Goal: Task Accomplishment & Management: Manage account settings

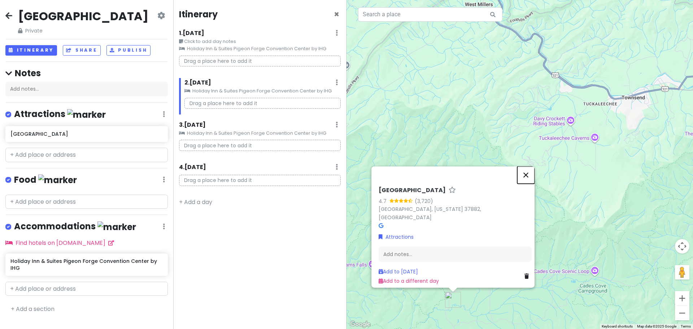
click at [528, 178] on button "Close" at bounding box center [525, 174] width 17 height 17
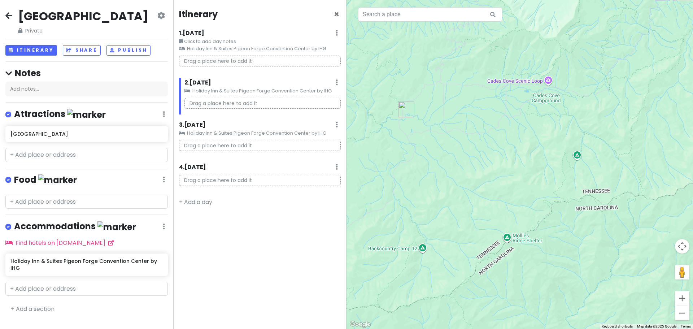
drag, startPoint x: 465, startPoint y: 96, endPoint x: 408, endPoint y: 108, distance: 59.1
click at [408, 108] on img "Cades Cove" at bounding box center [406, 109] width 22 height 22
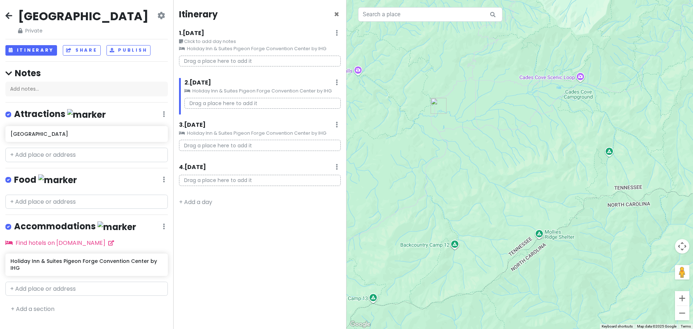
click at [541, 80] on div "To navigate, press the arrow keys." at bounding box center [519, 164] width 346 height 329
click at [582, 79] on div at bounding box center [519, 164] width 346 height 329
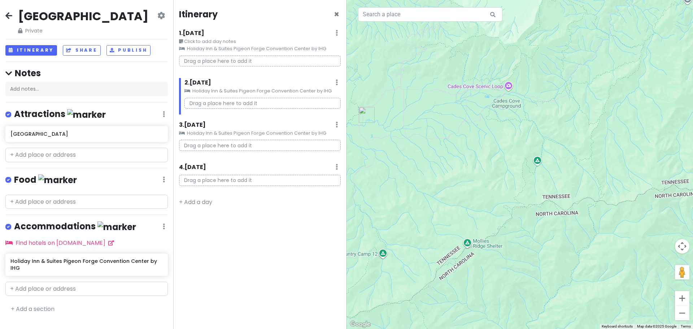
drag, startPoint x: 582, startPoint y: 79, endPoint x: 525, endPoint y: 88, distance: 57.4
click at [525, 88] on div at bounding box center [519, 164] width 346 height 329
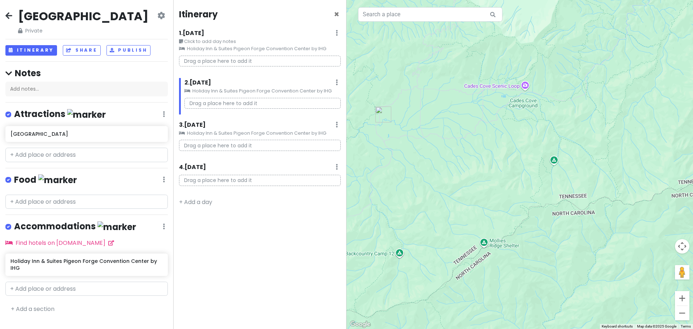
click at [490, 89] on div at bounding box center [519, 164] width 346 height 329
click at [260, 102] on p "Drag a place here to add it" at bounding box center [262, 103] width 156 height 11
click at [229, 102] on p "Drag a place here to add it" at bounding box center [262, 103] width 156 height 11
click at [526, 89] on div at bounding box center [519, 164] width 346 height 329
click at [498, 90] on div at bounding box center [519, 164] width 346 height 329
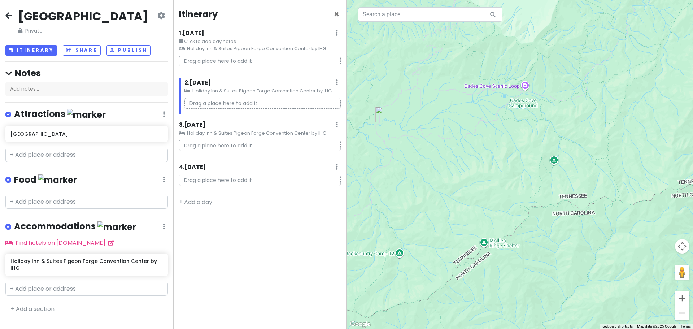
click at [517, 104] on div at bounding box center [519, 164] width 346 height 329
click at [67, 137] on h6 "Cades Cove" at bounding box center [83, 134] width 147 height 6
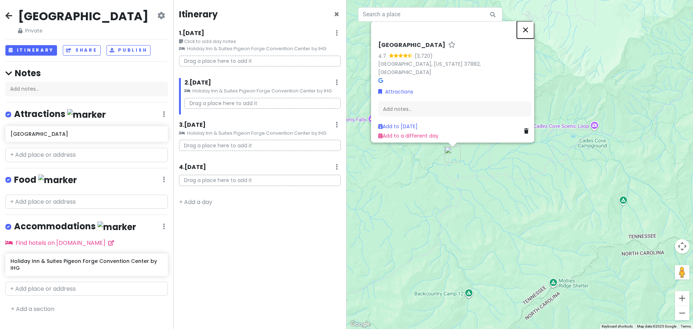
click at [529, 30] on button "Close" at bounding box center [525, 29] width 17 height 17
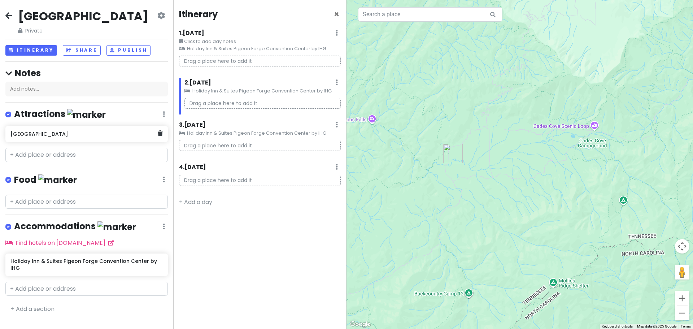
click at [60, 137] on h6 "Cades Cove" at bounding box center [83, 134] width 147 height 6
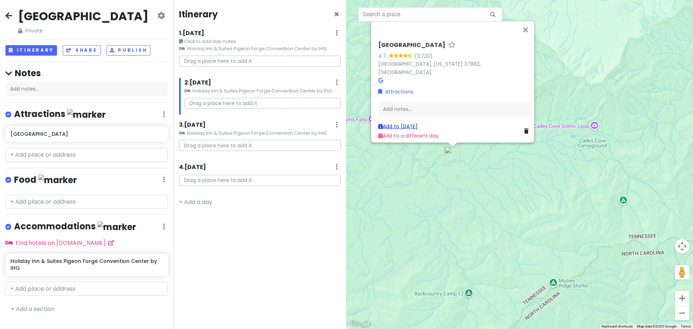
click at [404, 122] on link "Add to Sun 11/9" at bounding box center [397, 125] width 39 height 7
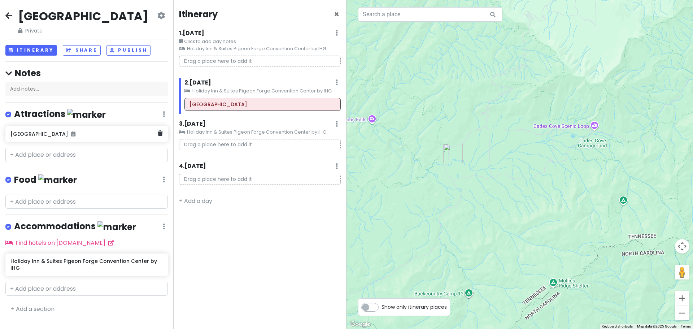
click at [66, 139] on div "Cades Cove" at bounding box center [83, 134] width 147 height 10
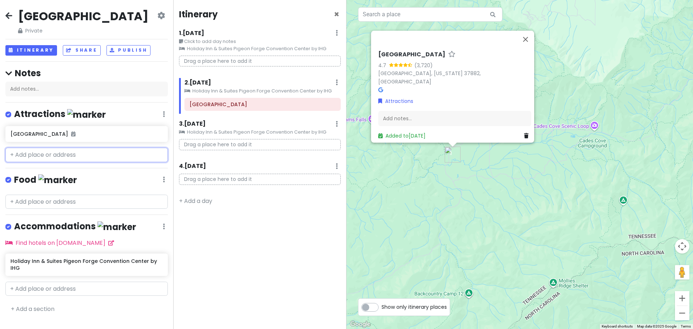
click at [76, 162] on input "text" at bounding box center [86, 155] width 162 height 14
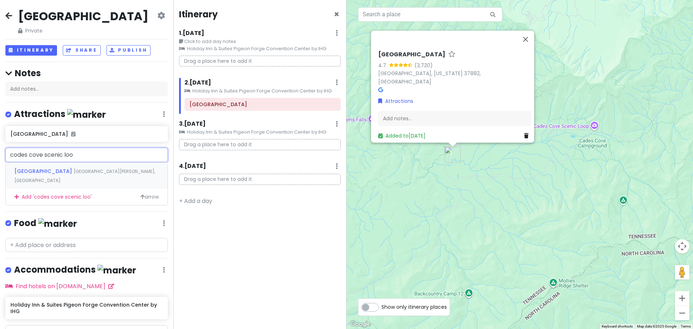
type input "codes cove scenic loop"
click at [63, 175] on span "[GEOGRAPHIC_DATA]" at bounding box center [43, 170] width 59 height 7
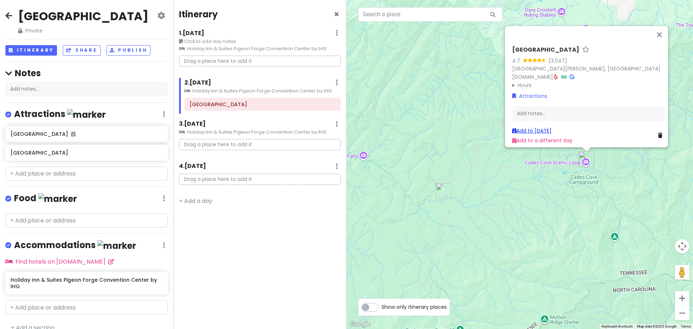
click at [542, 127] on link "Add to Sun 11/9" at bounding box center [531, 130] width 39 height 7
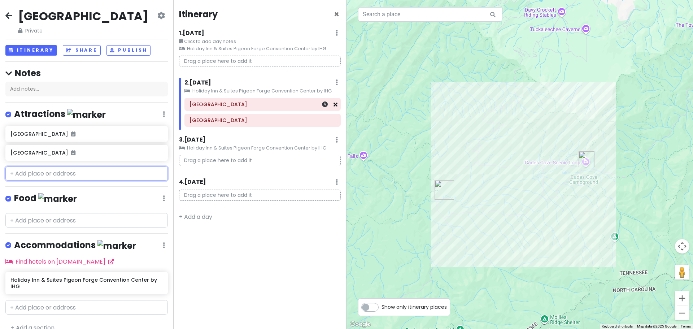
click at [336, 106] on icon at bounding box center [335, 104] width 4 height 6
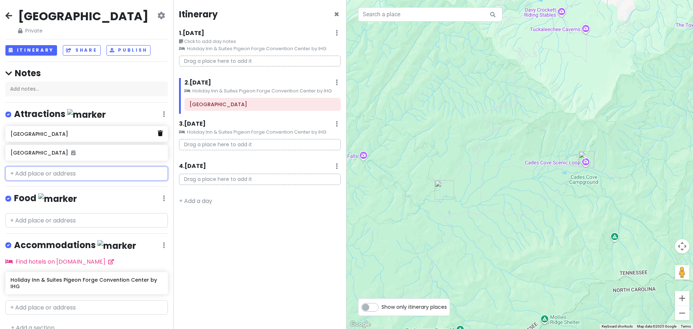
click at [158, 136] on icon at bounding box center [160, 133] width 5 height 6
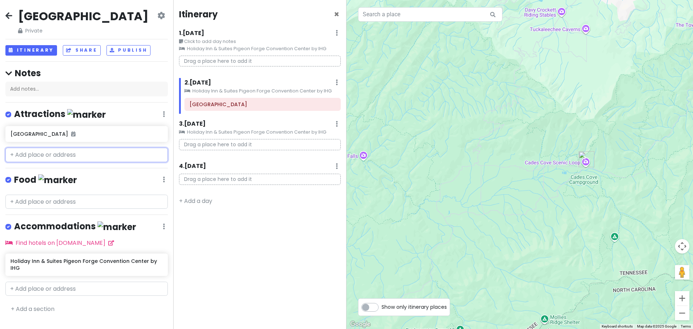
click at [71, 162] on input "text" at bounding box center [86, 155] width 162 height 14
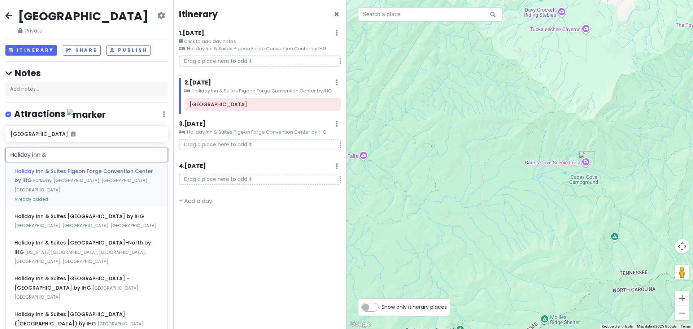
type input "Holiday inn &"
click at [88, 183] on span "Holiday Inn & Suites Pigeon Forge Convention Center by IHG" at bounding box center [83, 175] width 139 height 17
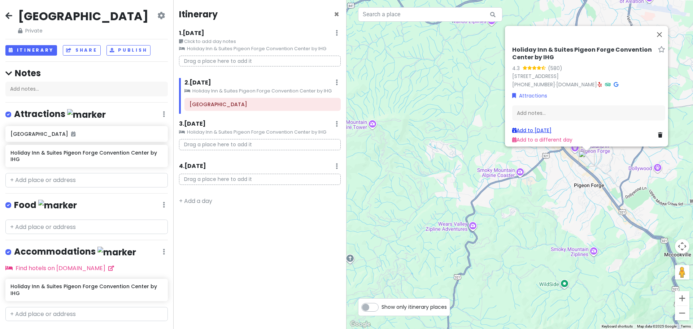
click at [528, 126] on link "Add to Sun 11/9" at bounding box center [531, 129] width 39 height 7
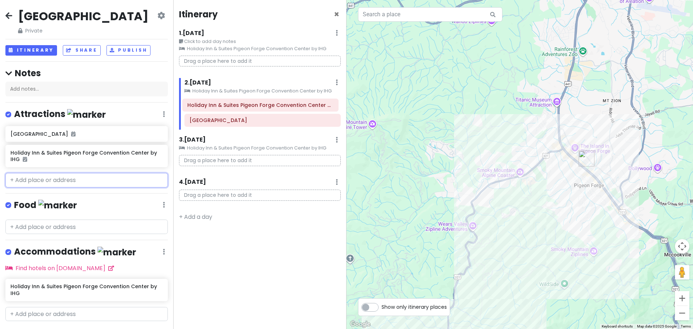
drag, startPoint x: 259, startPoint y: 122, endPoint x: 257, endPoint y: 106, distance: 15.3
click at [257, 106] on div "Cades Cove Scenic Loop Holiday Inn & Suites Pigeon Forge Convention Center by I…" at bounding box center [262, 114] width 167 height 32
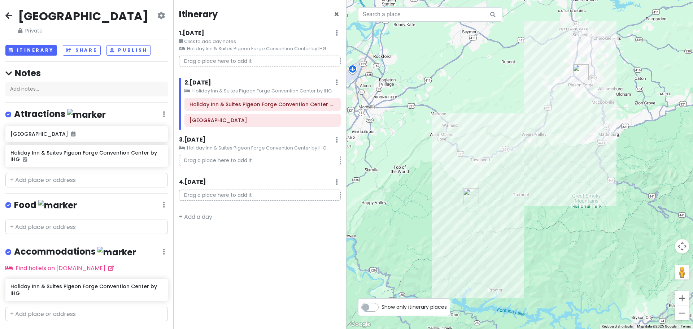
drag, startPoint x: 397, startPoint y: 163, endPoint x: 553, endPoint y: 175, distance: 156.7
click at [553, 175] on div at bounding box center [519, 164] width 346 height 329
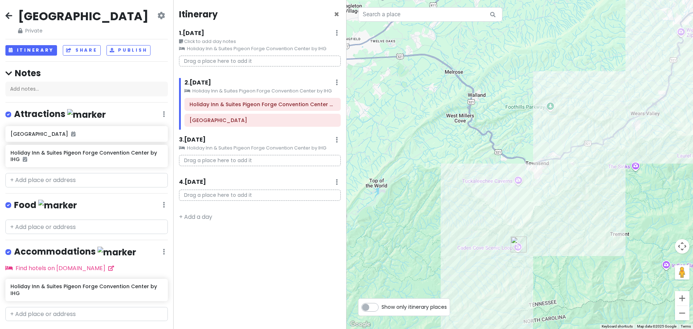
click at [243, 160] on p "Drag a place here to add it" at bounding box center [260, 160] width 162 height 11
click at [229, 159] on p "Drag a place here to add it" at bounding box center [260, 160] width 162 height 11
click at [61, 187] on input "text" at bounding box center [86, 180] width 162 height 14
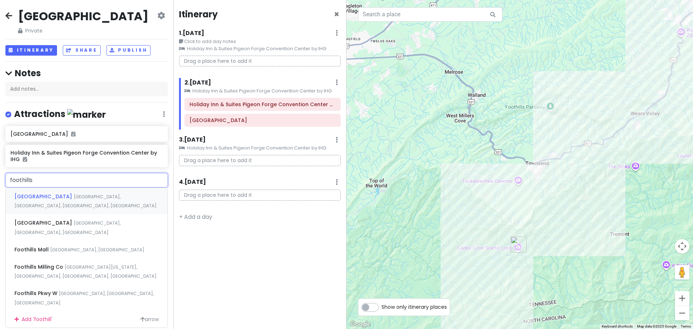
type input "foothills"
click at [97, 209] on span "Foothills Parkway, Townsend, TN, USA" at bounding box center [85, 201] width 142 height 16
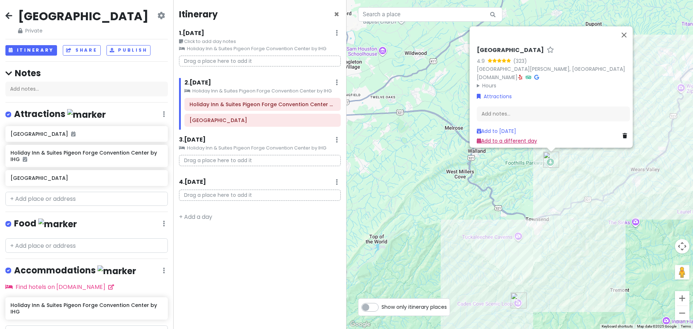
click at [499, 137] on link "Add to a different day" at bounding box center [507, 140] width 60 height 7
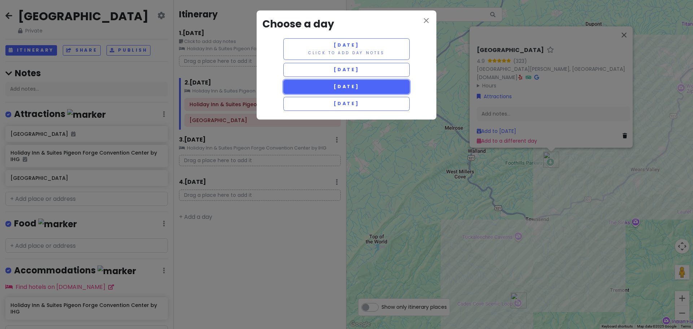
click at [359, 84] on span "Monday 11/10" at bounding box center [346, 86] width 26 height 6
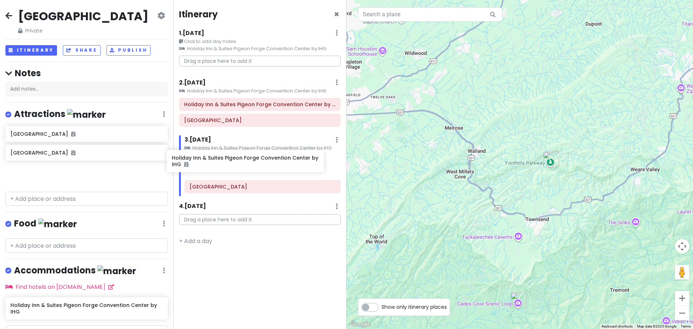
drag, startPoint x: 77, startPoint y: 173, endPoint x: 238, endPoint y: 164, distance: 161.5
click at [238, 164] on div "Great Smoky Mountains NP Private Change Dates Make a Copy Delete Trip Go Pro ⚡️…" at bounding box center [346, 164] width 693 height 329
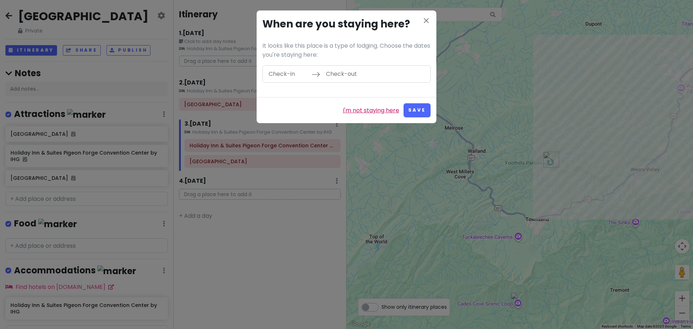
click at [378, 111] on link "I'm not staying here" at bounding box center [371, 110] width 56 height 9
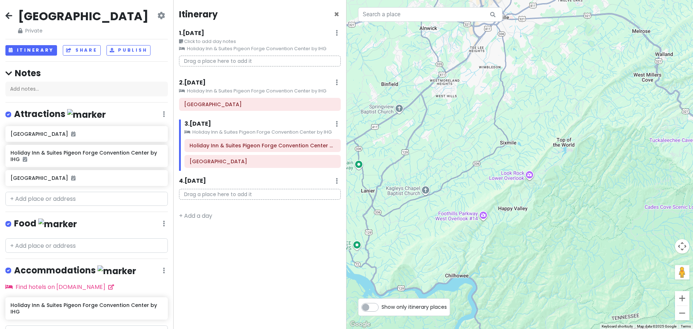
drag, startPoint x: 414, startPoint y: 256, endPoint x: 603, endPoint y: 158, distance: 212.2
click at [603, 158] on div at bounding box center [519, 164] width 346 height 329
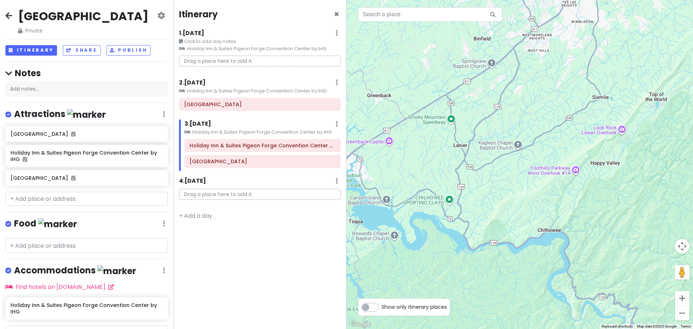
drag, startPoint x: 384, startPoint y: 228, endPoint x: 477, endPoint y: 183, distance: 103.1
click at [477, 183] on div at bounding box center [519, 164] width 346 height 329
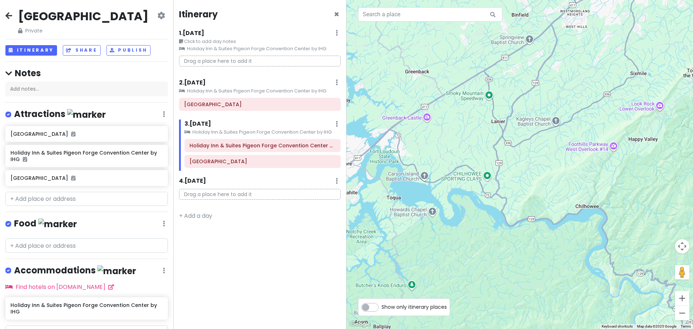
drag, startPoint x: 374, startPoint y: 269, endPoint x: 413, endPoint y: 245, distance: 45.5
click at [413, 245] on div at bounding box center [519, 164] width 346 height 329
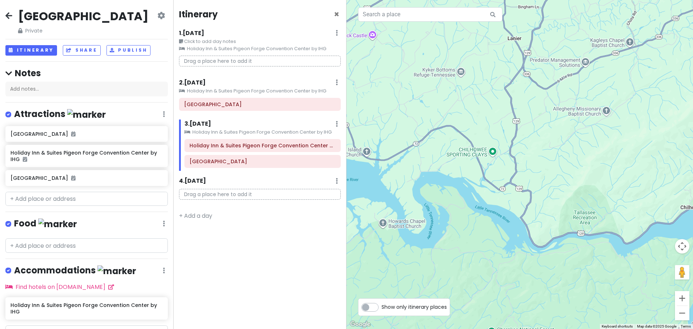
drag, startPoint x: 464, startPoint y: 218, endPoint x: 437, endPoint y: 265, distance: 54.6
click at [437, 265] on div at bounding box center [519, 164] width 346 height 329
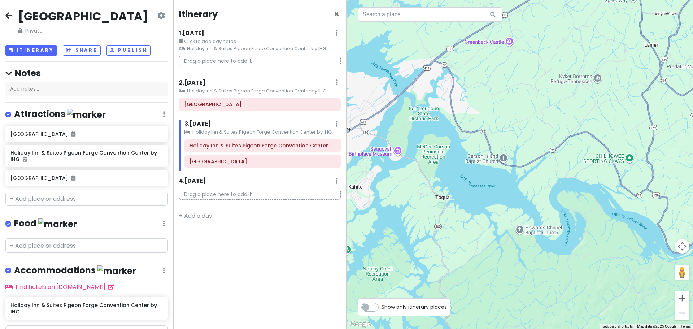
drag, startPoint x: 412, startPoint y: 259, endPoint x: 554, endPoint y: 261, distance: 141.4
click at [554, 261] on div at bounding box center [519, 164] width 346 height 329
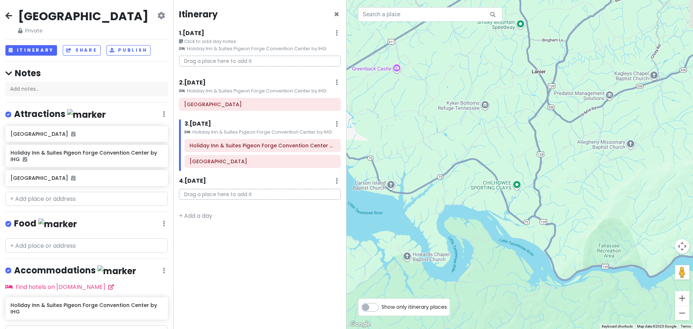
drag, startPoint x: 405, startPoint y: 248, endPoint x: 293, endPoint y: 275, distance: 115.0
click at [293, 275] on div "Great Smoky Mountains NP Private Change Dates Make a Copy Delete Trip Go Pro ⚡️…" at bounding box center [346, 164] width 693 height 329
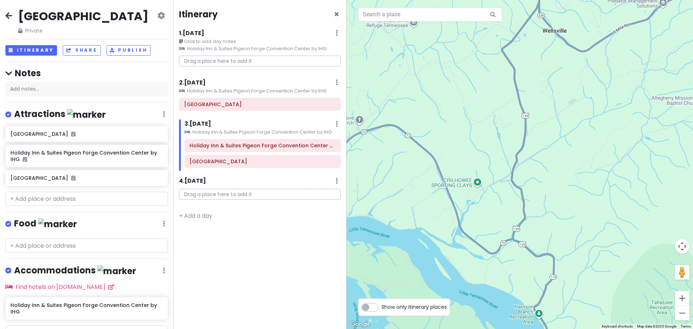
drag, startPoint x: 500, startPoint y: 198, endPoint x: 389, endPoint y: 223, distance: 114.2
click at [389, 223] on div at bounding box center [519, 164] width 346 height 329
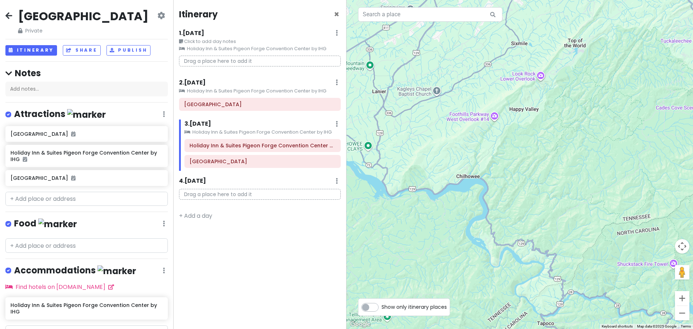
drag, startPoint x: 540, startPoint y: 211, endPoint x: 496, endPoint y: 150, distance: 75.2
click at [496, 150] on div at bounding box center [519, 164] width 346 height 329
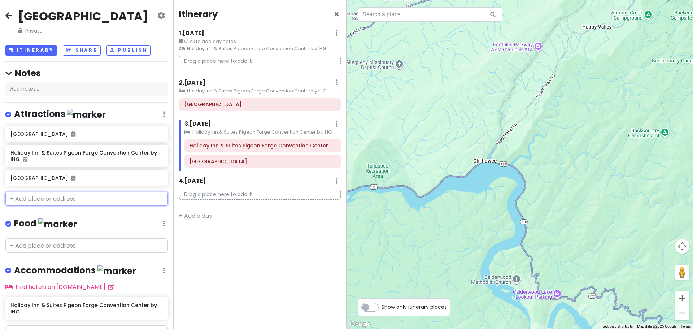
click at [53, 206] on input "text" at bounding box center [86, 199] width 162 height 14
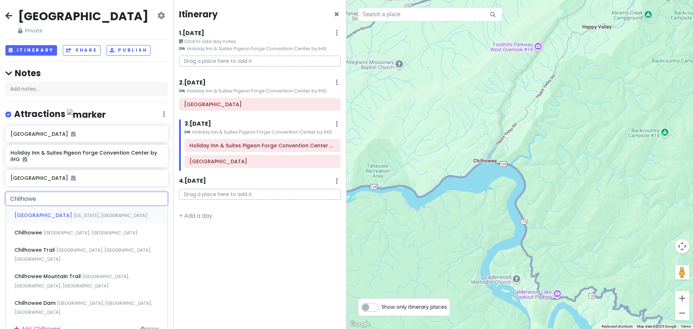
type input "Chilhowee"
click at [58, 223] on div "Chilhowee Lake Tennessee, USA" at bounding box center [87, 214] width 162 height 17
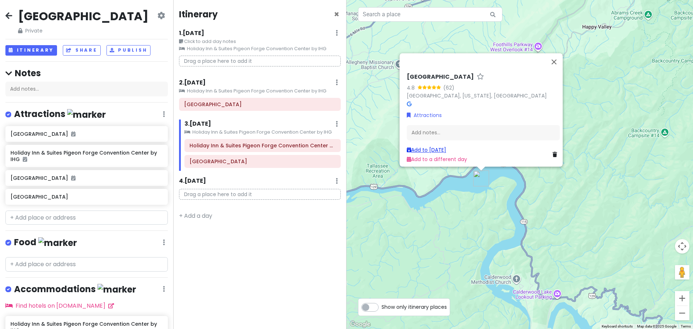
click at [430, 146] on link "Add to Mon 11/10" at bounding box center [426, 149] width 39 height 7
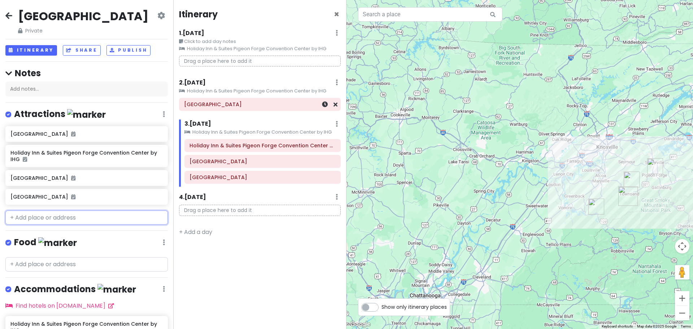
click at [273, 105] on h6 "[GEOGRAPHIC_DATA]" at bounding box center [260, 104] width 152 height 6
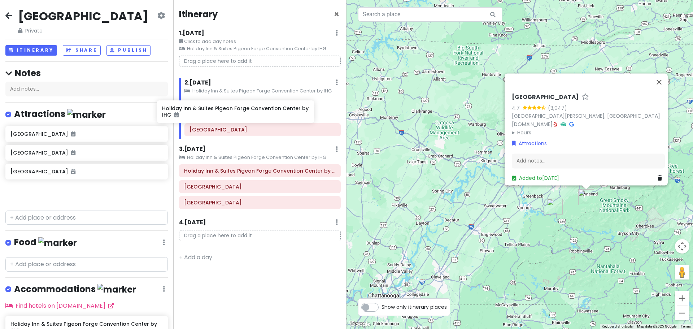
drag, startPoint x: 91, startPoint y: 171, endPoint x: 242, endPoint y: 112, distance: 162.5
click at [242, 112] on div "Great Smoky Mountains NP Private Change Dates Make a Copy Delete Trip Go Pro ⚡️…" at bounding box center [346, 164] width 693 height 329
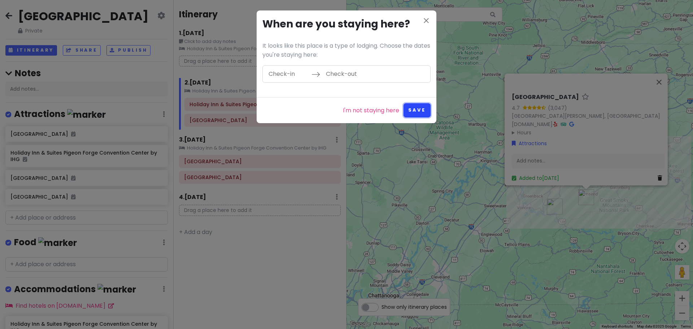
click at [422, 108] on button "Save" at bounding box center [416, 110] width 27 height 14
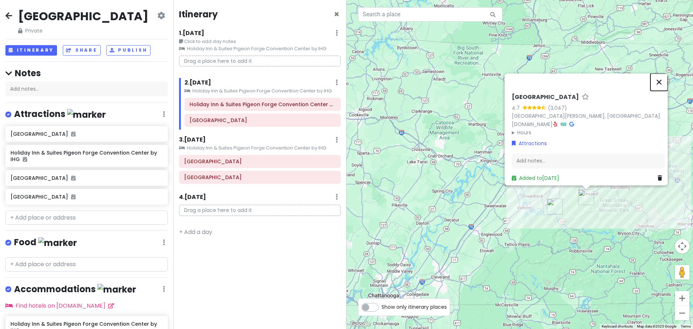
click at [663, 80] on button "Close" at bounding box center [658, 81] width 17 height 17
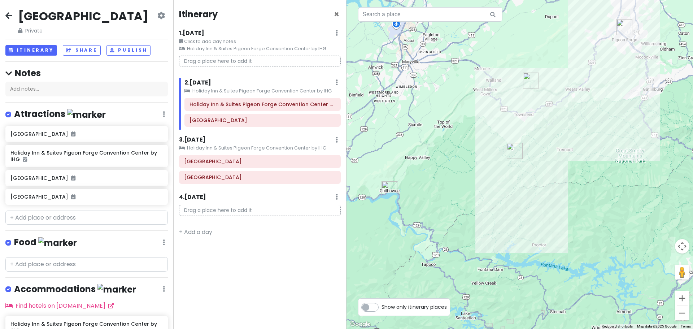
click at [235, 85] on div "2 . Sun 11/9 Add Day Notes Clear Lodging Delete Day" at bounding box center [262, 84] width 156 height 12
click at [263, 122] on h6 "[GEOGRAPHIC_DATA]" at bounding box center [262, 120] width 146 height 6
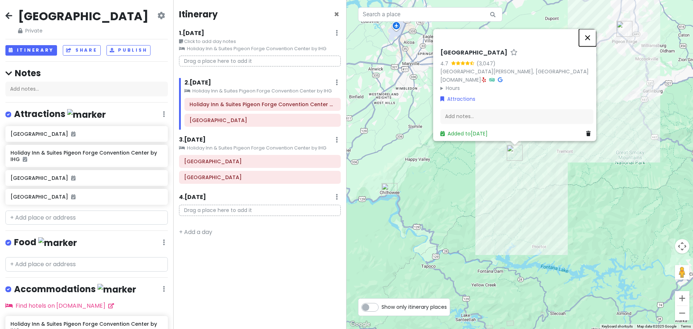
click at [590, 36] on button "Close" at bounding box center [587, 37] width 17 height 17
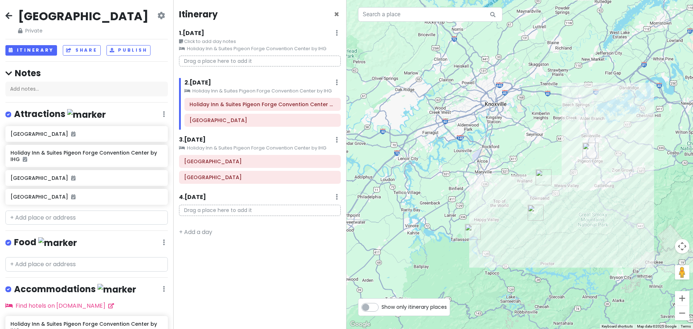
drag, startPoint x: 412, startPoint y: 111, endPoint x: 469, endPoint y: 180, distance: 89.4
click at [469, 180] on div at bounding box center [519, 164] width 346 height 329
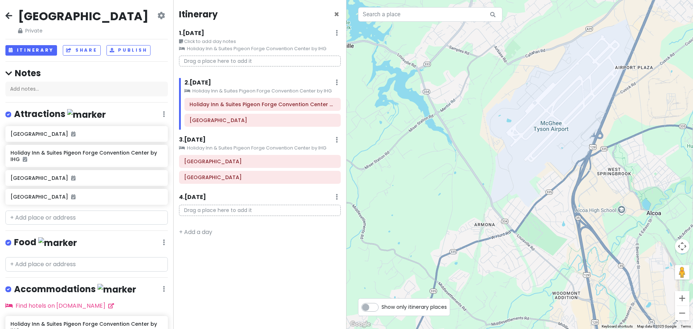
click at [198, 60] on p "Drag a place here to add it" at bounding box center [260, 61] width 162 height 11
click at [69, 225] on input "text" at bounding box center [86, 217] width 162 height 14
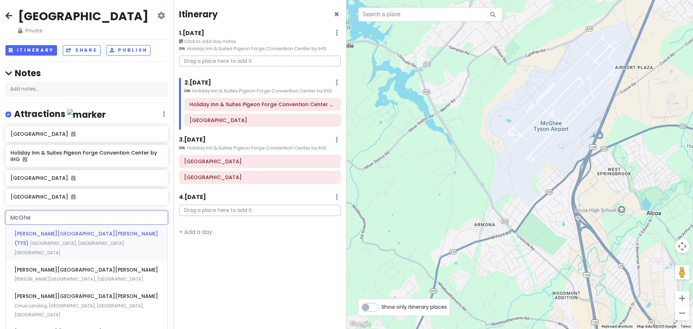
type input "McGhee"
click at [69, 246] on span "McGhee Tyson Airport (TYS)" at bounding box center [86, 238] width 144 height 17
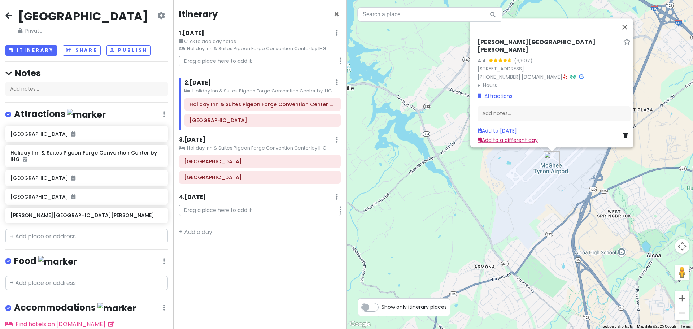
click at [502, 136] on link "Add to a different day" at bounding box center [507, 139] width 60 height 7
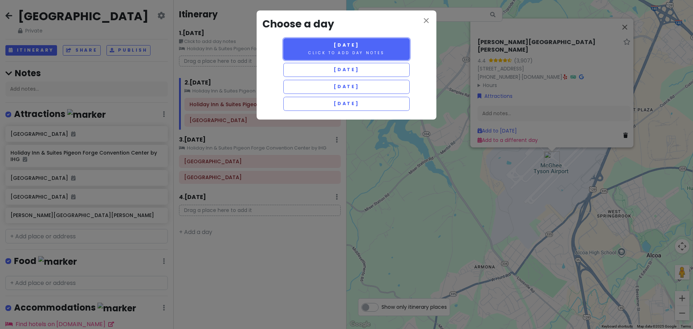
click at [376, 52] on small "Click to add day notes" at bounding box center [346, 52] width 76 height 5
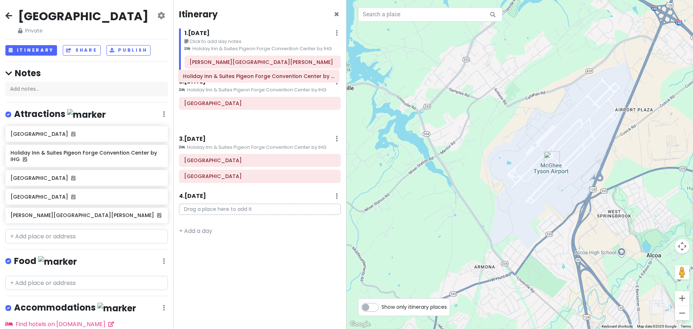
drag, startPoint x: 241, startPoint y: 108, endPoint x: 240, endPoint y: 81, distance: 27.1
click at [240, 81] on div "2 . Sun 11/9 Add Day Notes Clear Lodging Delete Day Holiday Inn & Suites Pigeon…" at bounding box center [260, 102] width 162 height 51
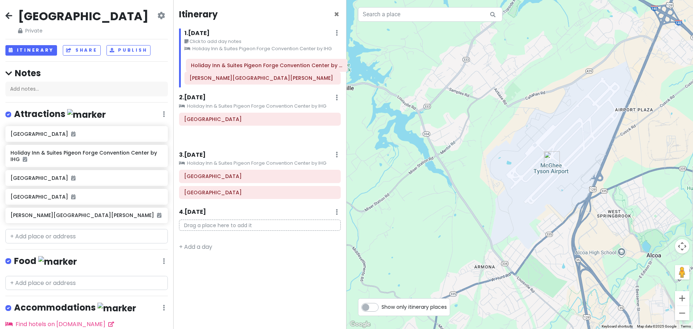
drag, startPoint x: 252, startPoint y: 108, endPoint x: 259, endPoint y: 70, distance: 38.5
click at [259, 70] on div "Itinerary × 1 . Sat 11/8 Edit Day Notes Clear Lodging Delete Day Click to add d…" at bounding box center [259, 164] width 173 height 329
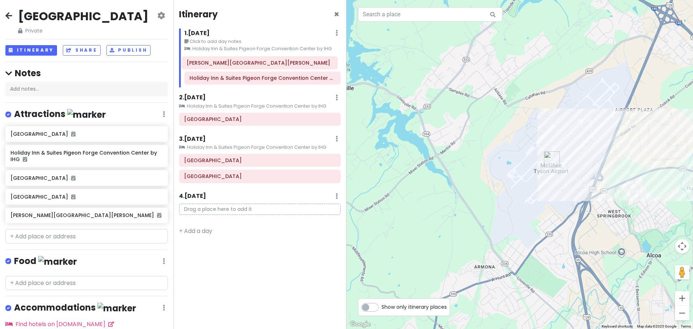
drag, startPoint x: 251, startPoint y: 82, endPoint x: 249, endPoint y: 67, distance: 15.4
click at [249, 67] on div "Holiday Inn & Suites Pigeon Forge Convention Center by IHG McGhee Tyson Airport" at bounding box center [262, 72] width 167 height 32
click at [338, 15] on span "×" at bounding box center [336, 14] width 5 height 12
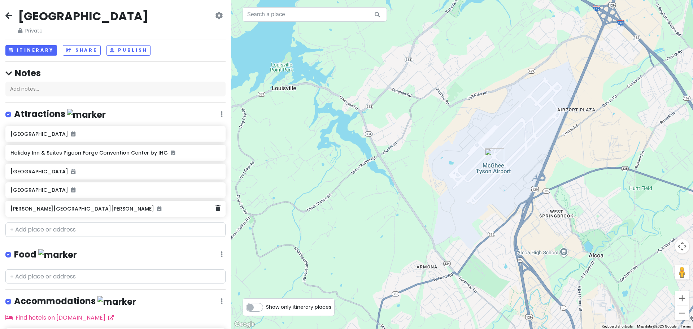
click at [81, 211] on div "[PERSON_NAME][GEOGRAPHIC_DATA][PERSON_NAME]" at bounding box center [112, 208] width 205 height 10
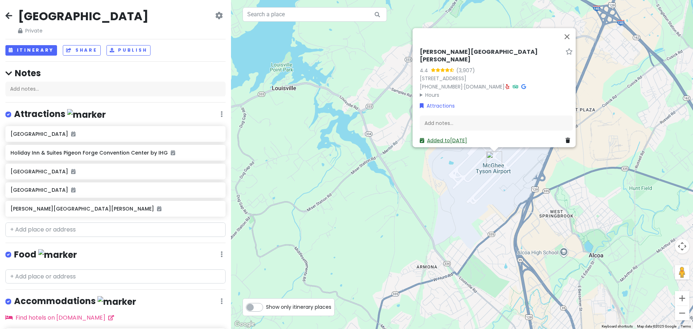
click at [455, 136] on link "Added to Sat 11/8" at bounding box center [443, 139] width 47 height 7
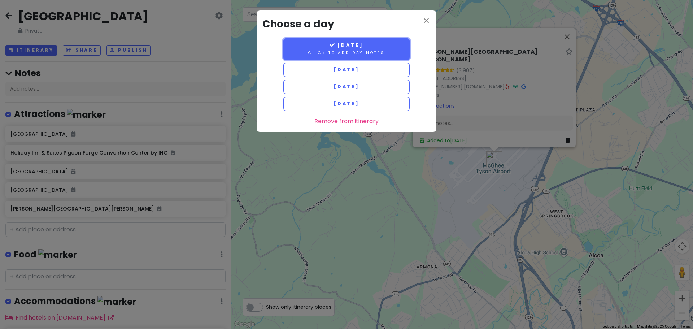
click at [353, 50] on small "Click to add day notes" at bounding box center [346, 52] width 76 height 5
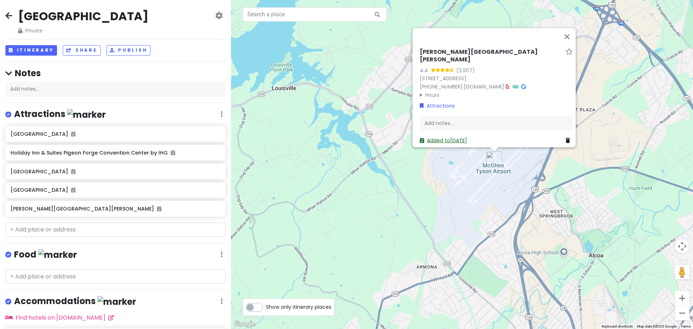
click at [446, 136] on link "Added to Sat 11/8" at bounding box center [443, 139] width 47 height 7
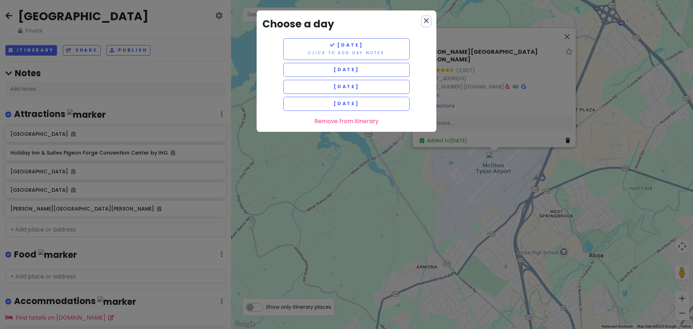
click at [429, 23] on icon "close" at bounding box center [426, 20] width 9 height 9
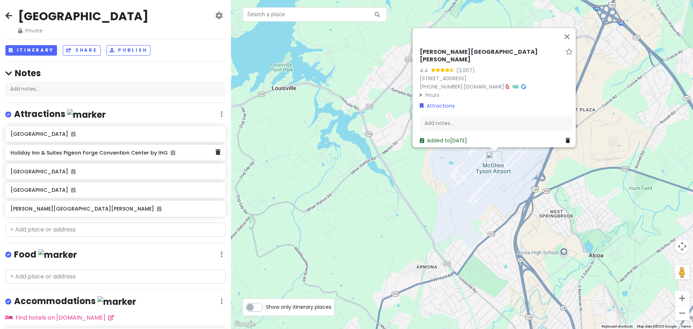
click at [114, 155] on h6 "Holiday Inn & Suites Pigeon Forge Convention Center by IHG" at bounding box center [112, 152] width 205 height 6
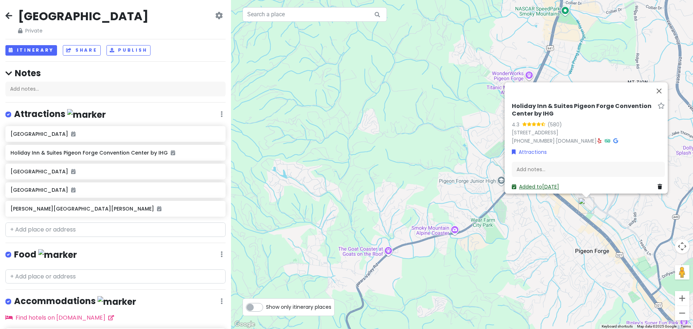
click at [533, 183] on link "Added to Sat 11/8" at bounding box center [535, 186] width 47 height 7
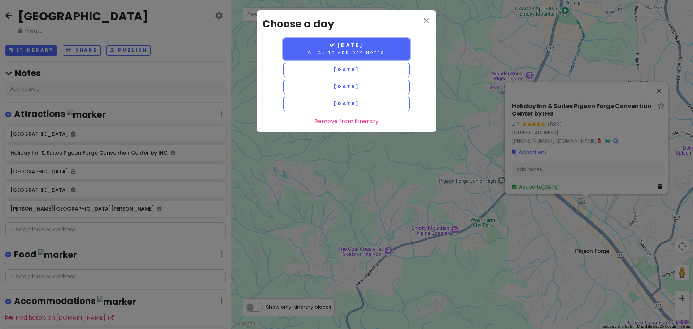
click at [353, 51] on small "Click to add day notes" at bounding box center [346, 52] width 76 height 5
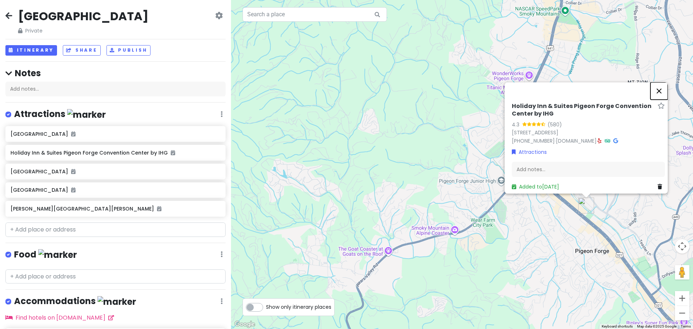
click at [663, 87] on button "Close" at bounding box center [658, 90] width 17 height 17
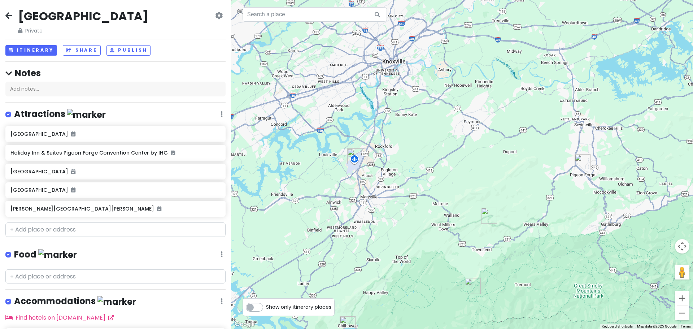
drag, startPoint x: 372, startPoint y: 242, endPoint x: 446, endPoint y: 179, distance: 97.5
click at [446, 179] on div at bounding box center [462, 164] width 462 height 329
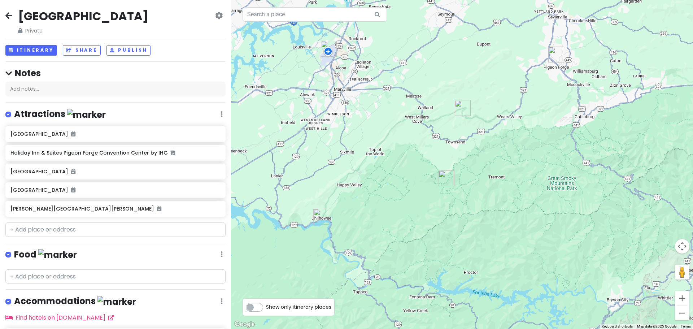
drag, startPoint x: 396, startPoint y: 237, endPoint x: 393, endPoint y: 160, distance: 76.6
click at [393, 160] on div at bounding box center [462, 164] width 462 height 329
click at [63, 90] on div "Add notes..." at bounding box center [115, 89] width 220 height 15
click at [192, 32] on div "Great Smoky Mountains NP Private Change Dates Make a Copy Delete Trip Go Pro ⚡️…" at bounding box center [115, 22] width 220 height 26
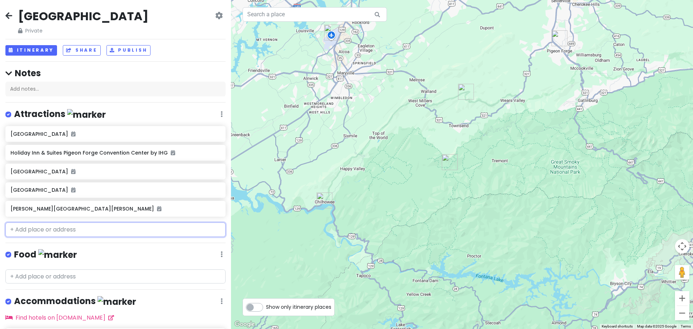
click at [74, 230] on input "text" at bounding box center [115, 229] width 220 height 14
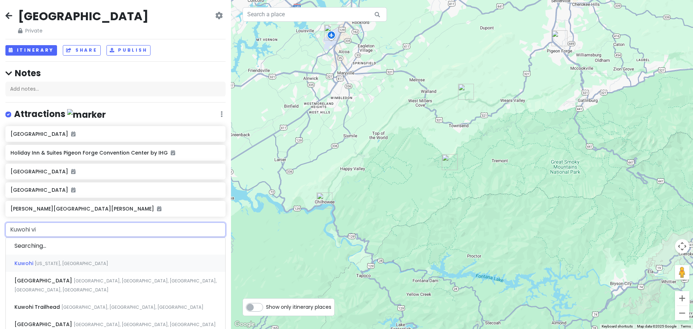
type input "Kuwohi vis"
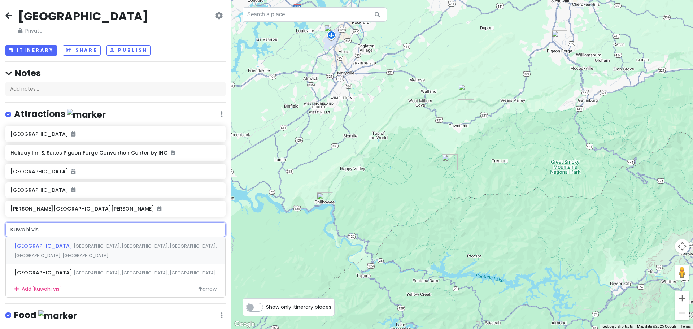
click at [59, 244] on span "[GEOGRAPHIC_DATA]" at bounding box center [43, 245] width 59 height 7
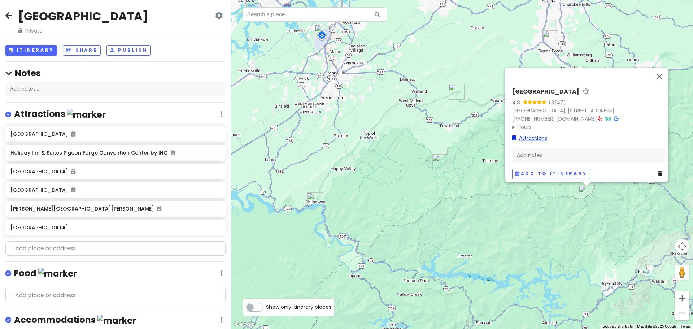
click at [530, 135] on link "Attractions" at bounding box center [529, 138] width 35 height 8
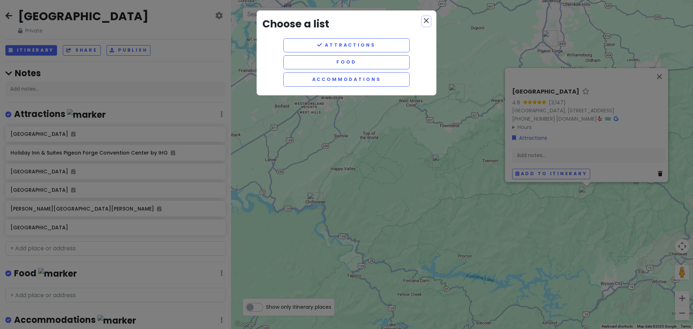
click at [428, 22] on icon "close" at bounding box center [426, 20] width 9 height 9
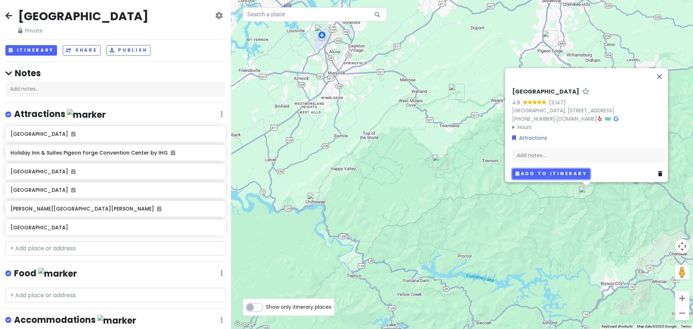
click at [562, 169] on button "Add to itinerary" at bounding box center [551, 173] width 78 height 10
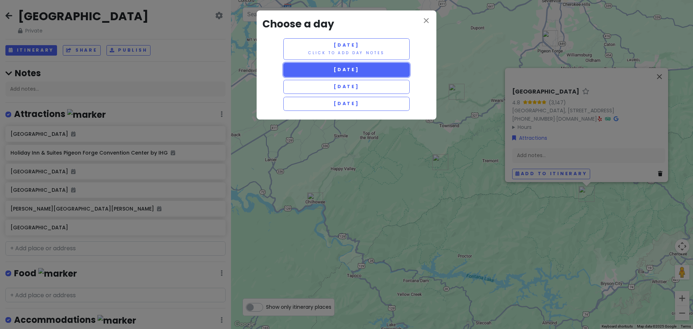
click at [373, 69] on button "Sunday 11/9" at bounding box center [346, 70] width 126 height 14
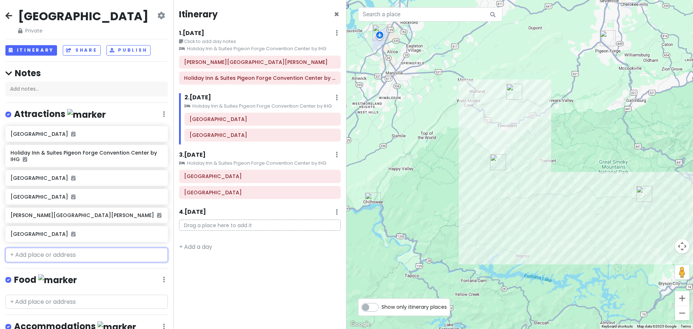
click at [70, 262] on input "text" at bounding box center [86, 254] width 162 height 14
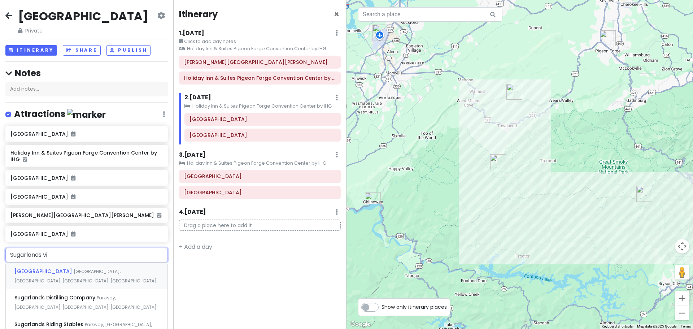
type input "Sugarlands vis"
click at [74, 275] on span "[GEOGRAPHIC_DATA]" at bounding box center [43, 270] width 59 height 7
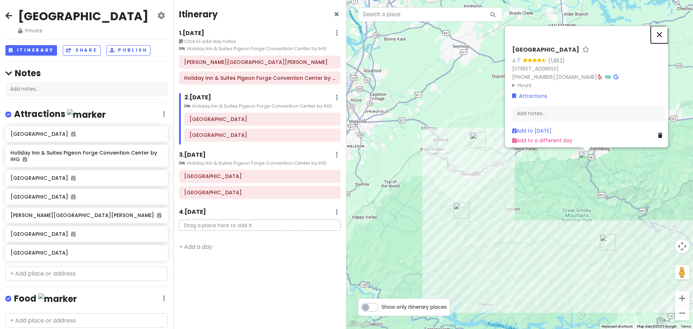
click at [665, 32] on button "Close" at bounding box center [658, 34] width 17 height 17
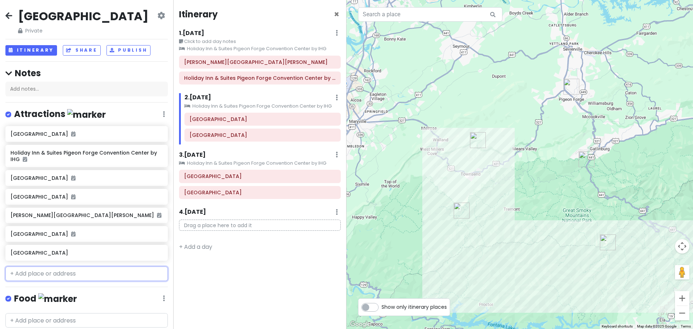
click at [69, 281] on input "text" at bounding box center [86, 273] width 162 height 14
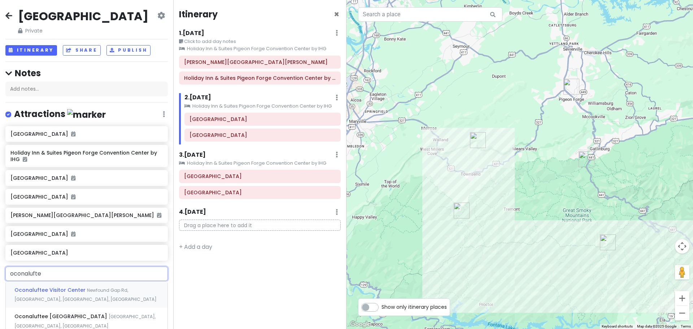
type input "oconaluftee"
click at [66, 293] on span "Oconaluftee Visitor Center" at bounding box center [50, 289] width 73 height 7
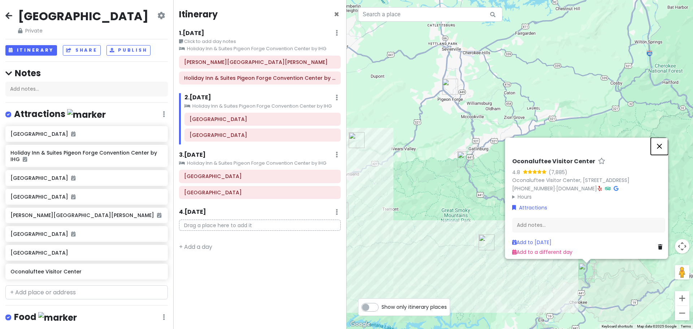
click at [662, 137] on button "Close" at bounding box center [658, 145] width 17 height 17
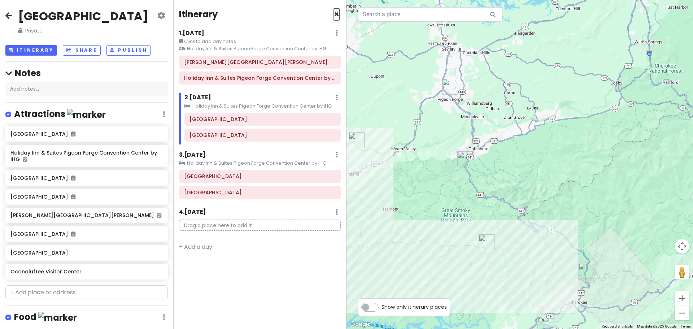
click at [336, 14] on span "×" at bounding box center [336, 14] width 5 height 12
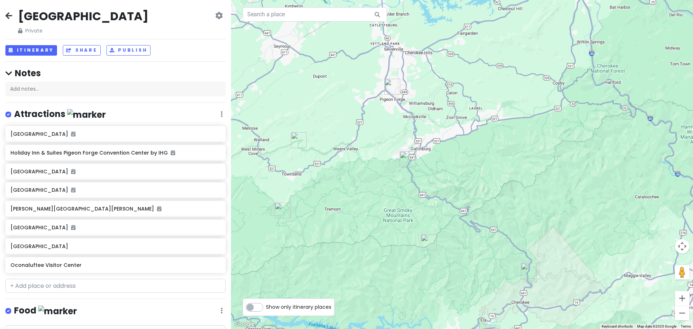
click at [266, 306] on label "Show only itinerary places" at bounding box center [298, 305] width 65 height 9
click at [266, 306] on input "Show only itinerary places" at bounding box center [268, 303] width 5 height 5
click at [266, 307] on label "Show only itinerary places" at bounding box center [298, 305] width 65 height 9
click at [266, 306] on input "Show only itinerary places" at bounding box center [268, 303] width 5 height 5
checkbox input "false"
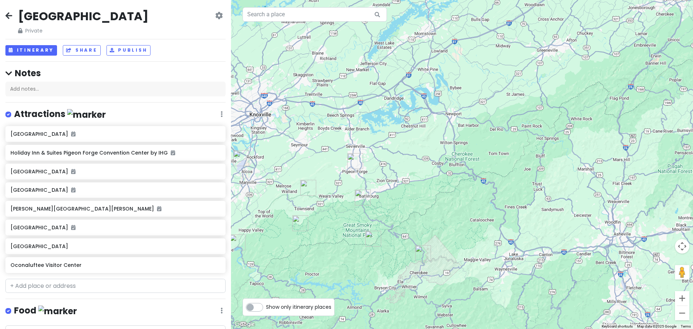
click at [463, 121] on div at bounding box center [462, 164] width 462 height 329
click at [9, 13] on icon at bounding box center [8, 16] width 7 height 6
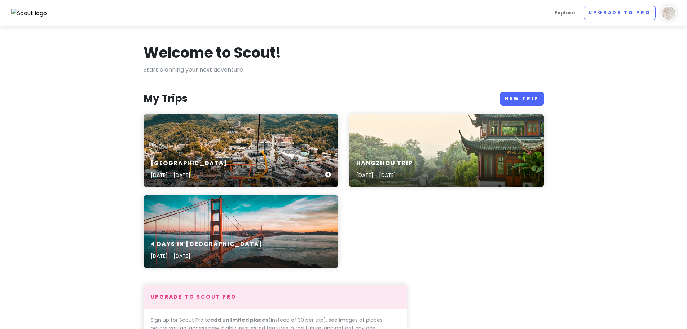
click at [224, 150] on div "[GEOGRAPHIC_DATA] [DATE] - [DATE]" at bounding box center [241, 150] width 195 height 72
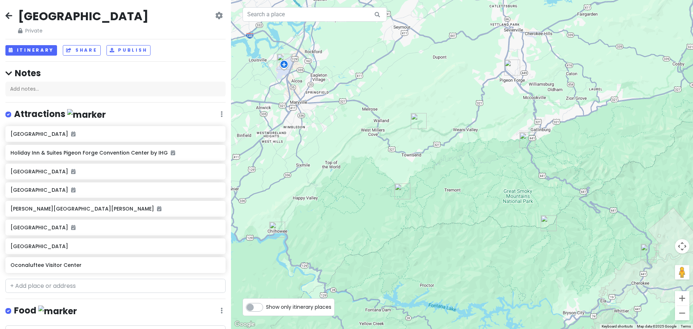
click at [10, 18] on icon at bounding box center [8, 16] width 7 height 6
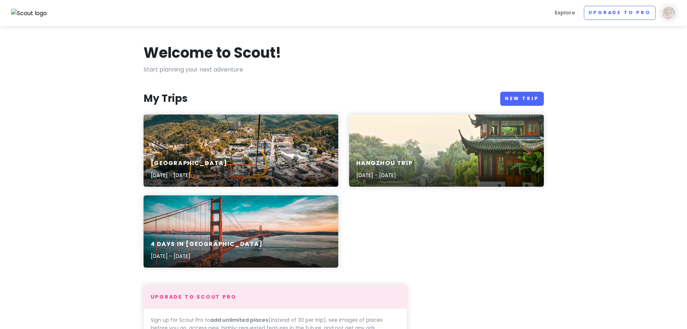
click at [232, 227] on div "4 Days in San Francisco Feb 7, 2020 - Feb 11, 2020" at bounding box center [241, 231] width 195 height 72
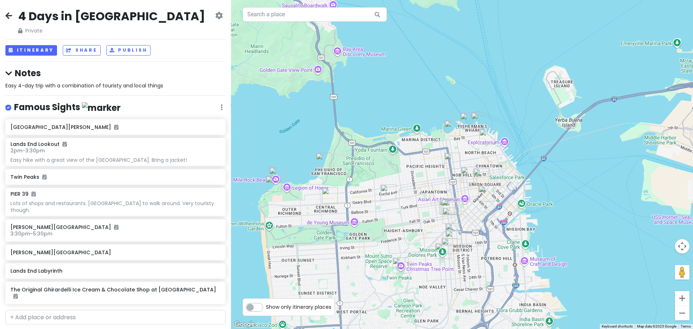
click at [5, 13] on icon at bounding box center [8, 16] width 7 height 6
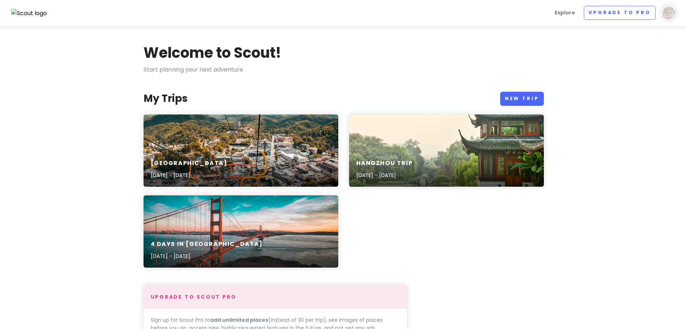
click at [307, 220] on div "4 Days in San Francisco Feb 7, 2020 - Feb 11, 2020" at bounding box center [241, 231] width 195 height 72
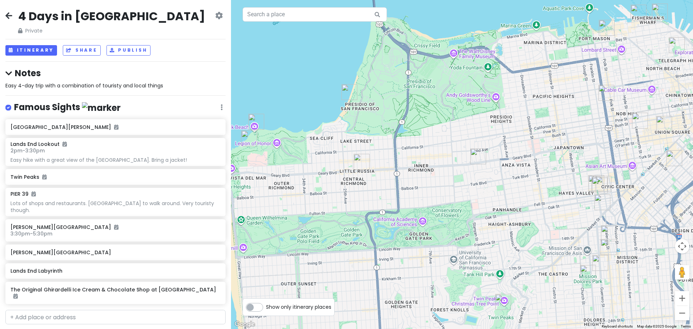
click at [72, 85] on span "Easy 4-day trip with a combination of touristy and local things" at bounding box center [84, 85] width 158 height 7
type textarea "x"
click at [215, 13] on icon at bounding box center [219, 16] width 8 height 6
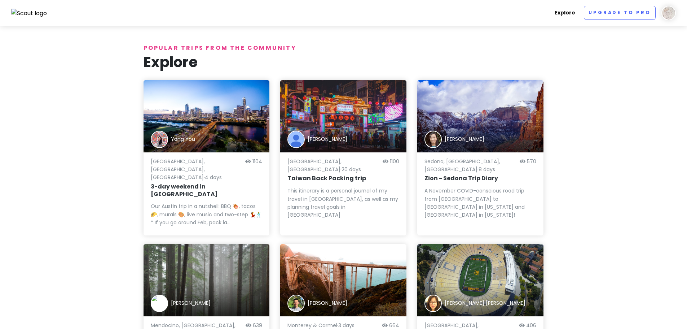
click at [571, 11] on link "Explore" at bounding box center [565, 13] width 26 height 14
click at [35, 14] on img at bounding box center [29, 13] width 36 height 9
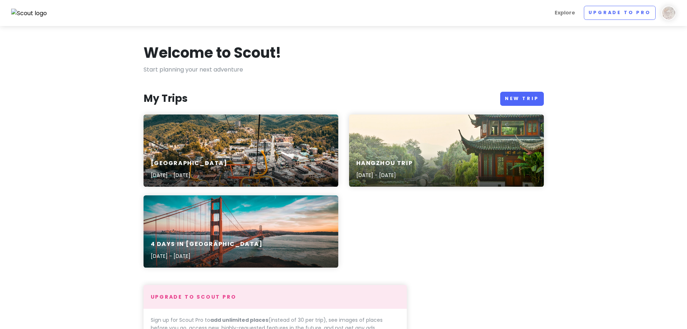
click at [668, 13] on img at bounding box center [669, 13] width 14 height 14
click at [282, 135] on div "[GEOGRAPHIC_DATA] [DATE] - [DATE]" at bounding box center [241, 150] width 195 height 72
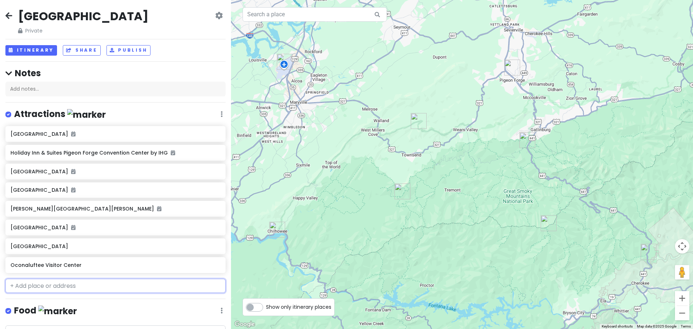
click at [99, 284] on input "text" at bounding box center [115, 286] width 220 height 14
type input "H"
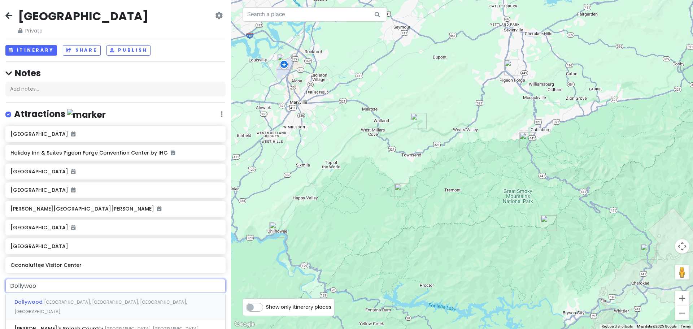
type input "Dollywood"
click at [82, 300] on span "[GEOGRAPHIC_DATA], [GEOGRAPHIC_DATA], [GEOGRAPHIC_DATA], [GEOGRAPHIC_DATA]" at bounding box center [100, 307] width 172 height 16
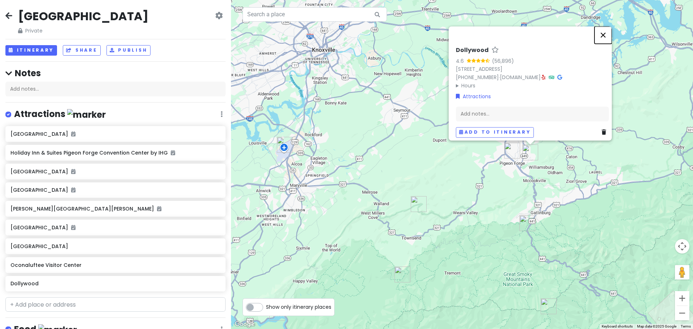
click at [609, 31] on button "Close" at bounding box center [602, 34] width 17 height 17
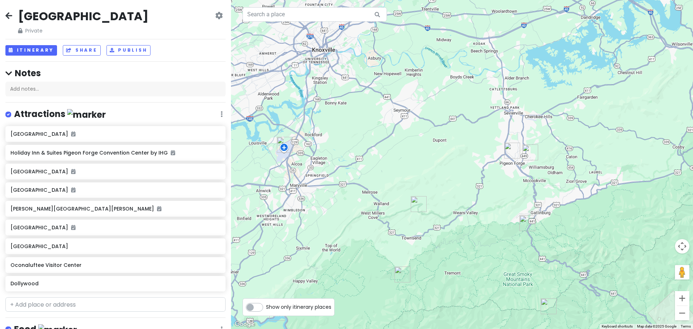
click at [530, 149] on img "Dollywood" at bounding box center [530, 152] width 22 height 22
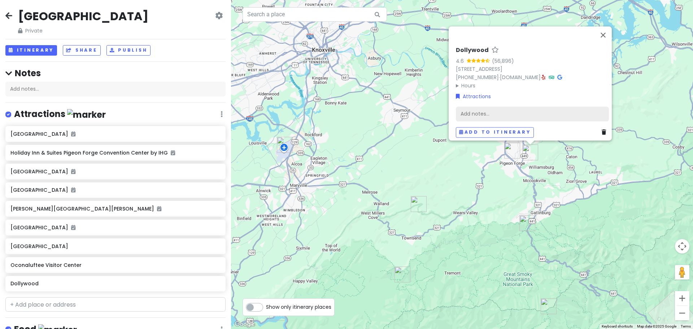
click at [489, 109] on div "Add notes..." at bounding box center [532, 113] width 153 height 15
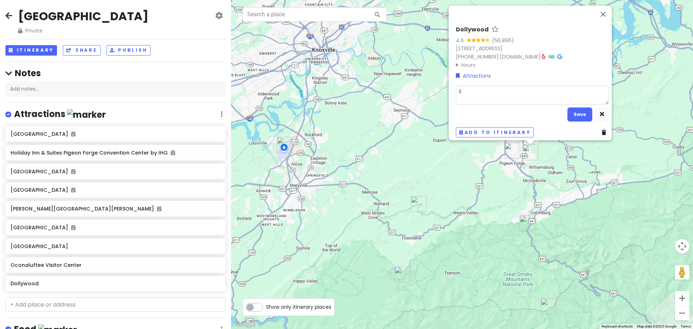
type textarea "x"
type textarea "E"
type textarea "x"
type textarea "En"
type textarea "x"
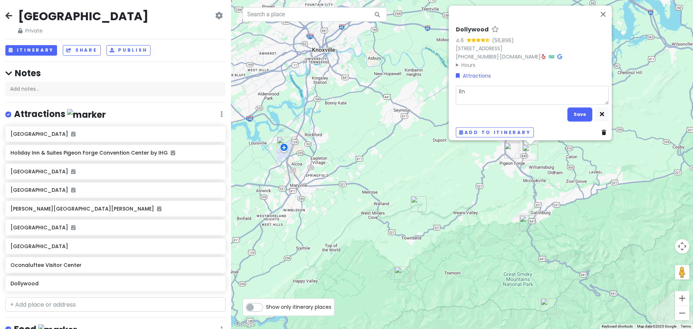
type textarea "Ent"
type textarea "x"
type textarea "Ente"
type textarea "x"
type textarea "Enter"
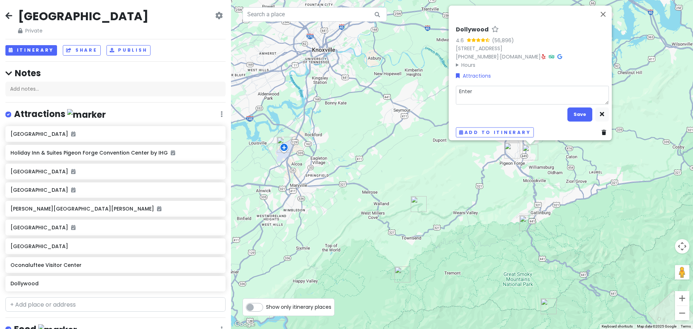
type textarea "x"
type textarea "Entert"
type textarea "x"
type textarea "Enter"
type textarea "x"
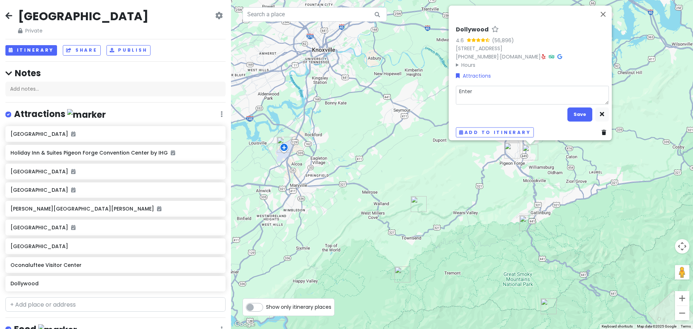
type textarea "Entert"
type textarea "x"
type textarea "Enter"
type textarea "x"
type textarea "Entert"
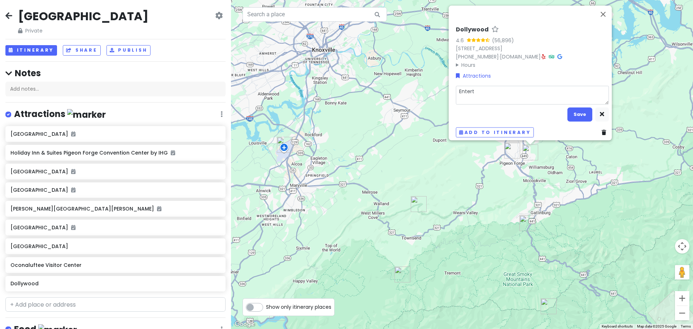
type textarea "x"
type textarea "Enterta"
type textarea "x"
type textarea "Entertam"
type textarea "x"
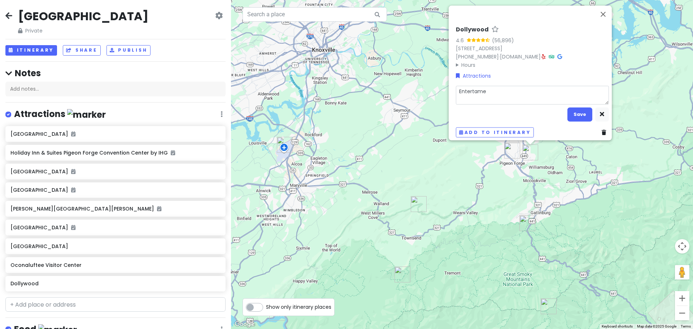
type textarea "Entertamen"
type textarea "x"
type textarea "Entertament"
type textarea "x"
type textarea "Entertament"
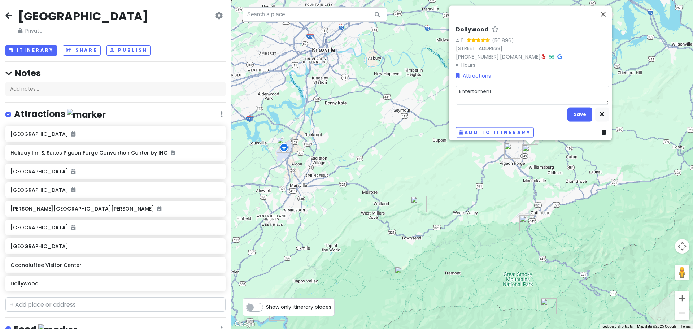
drag, startPoint x: 479, startPoint y: 84, endPoint x: 461, endPoint y: 91, distance: 19.9
click at [461, 91] on textarea "Entertament" at bounding box center [532, 95] width 153 height 19
drag, startPoint x: 493, startPoint y: 89, endPoint x: 448, endPoint y: 88, distance: 44.7
click at [448, 88] on div "Dollywood 4.6 (56,896) [STREET_ADDRESS] [PHONE_NUMBER] · [DOMAIN_NAME] · Hours …" at bounding box center [529, 72] width 163 height 135
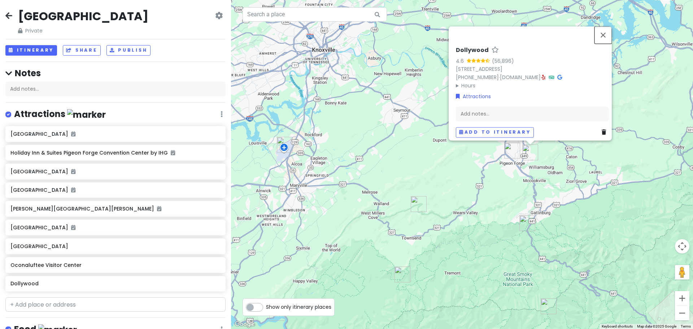
click at [605, 10] on div "Dollywood 4.6 (56,896) [STREET_ADDRESS] [PHONE_NUMBER] · [DOMAIN_NAME] · Hours …" at bounding box center [462, 164] width 462 height 329
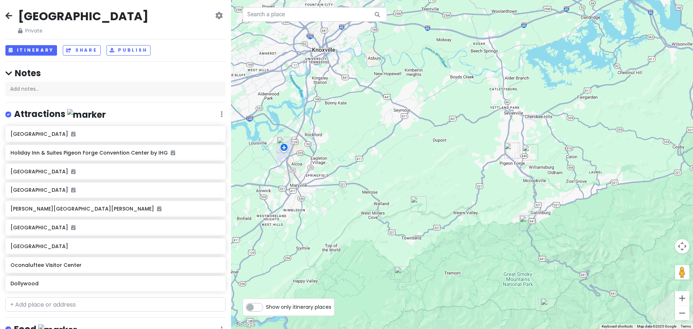
click at [9, 17] on icon at bounding box center [8, 16] width 7 height 6
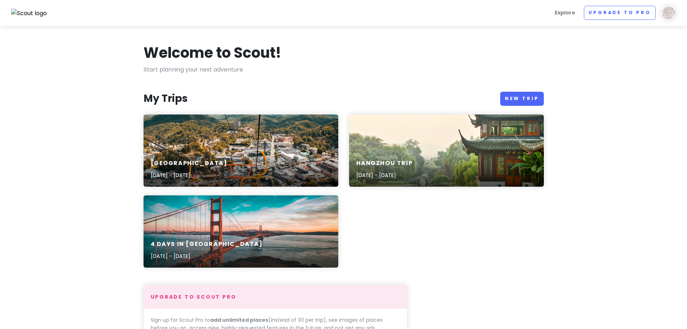
click at [670, 12] on img at bounding box center [669, 13] width 14 height 14
click at [634, 92] on link "Log Out" at bounding box center [646, 94] width 72 height 16
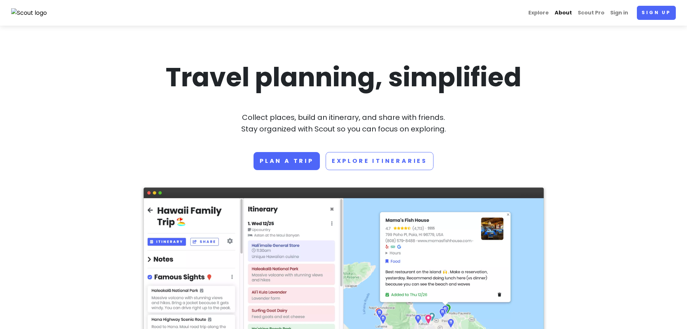
click at [561, 12] on link "About" at bounding box center [563, 13] width 23 height 14
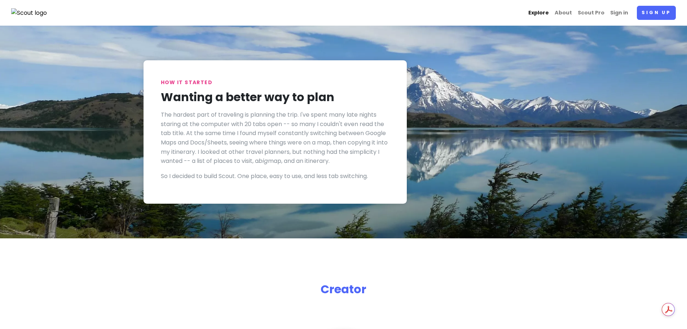
click at [538, 14] on link "Explore" at bounding box center [539, 13] width 26 height 14
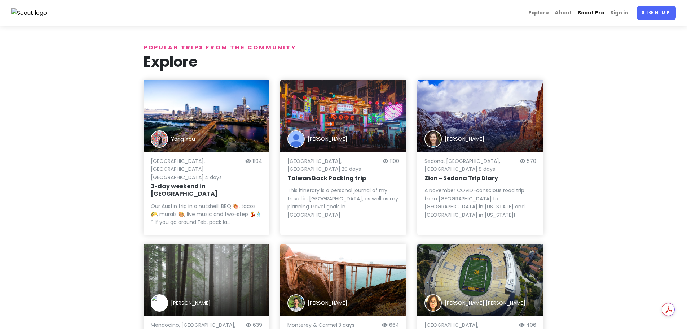
click at [597, 11] on link "Scout Pro" at bounding box center [591, 13] width 32 height 14
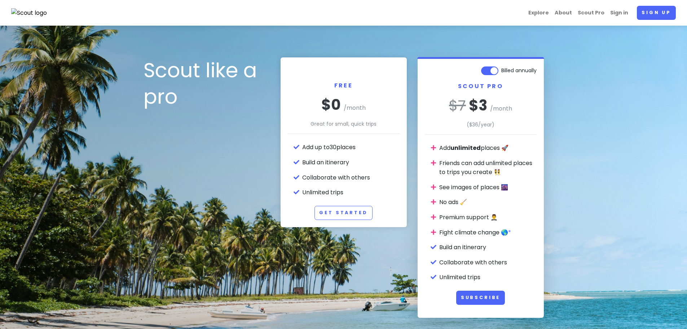
click at [501, 70] on label "Billed annually" at bounding box center [518, 69] width 35 height 9
click at [532, 69] on input "Billed annually" at bounding box center [534, 67] width 5 height 5
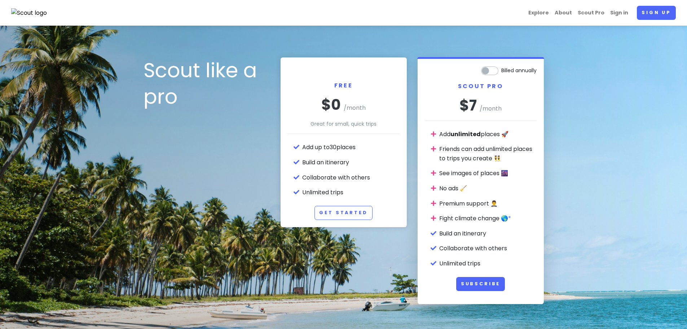
click at [501, 69] on label "Billed annually" at bounding box center [518, 69] width 35 height 9
click at [532, 69] on input "Billed annually" at bounding box center [534, 67] width 5 height 5
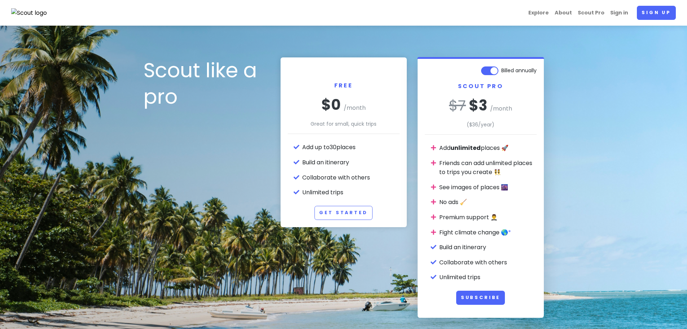
click at [501, 70] on label "Billed annually" at bounding box center [518, 69] width 35 height 9
click at [532, 69] on input "Billed annually" at bounding box center [534, 67] width 5 height 5
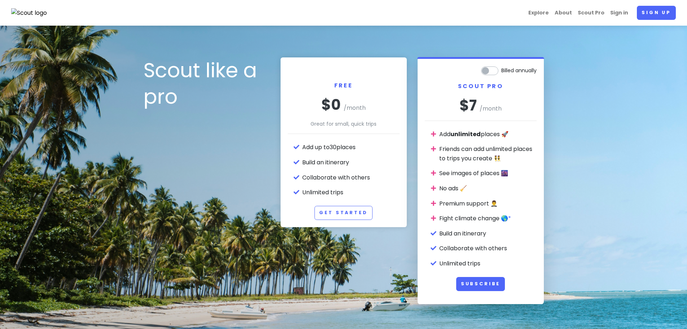
click at [501, 69] on label "Billed annually" at bounding box center [518, 69] width 35 height 9
click at [532, 69] on input "Billed annually" at bounding box center [534, 67] width 5 height 5
checkbox input "true"
